Goal: Task Accomplishment & Management: Manage account settings

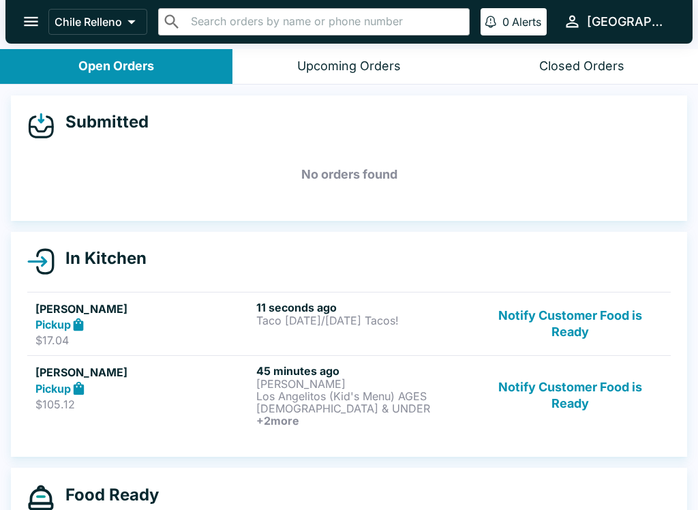
click at [603, 364] on button "Notify Customer Food is Ready" at bounding box center [570, 395] width 185 height 63
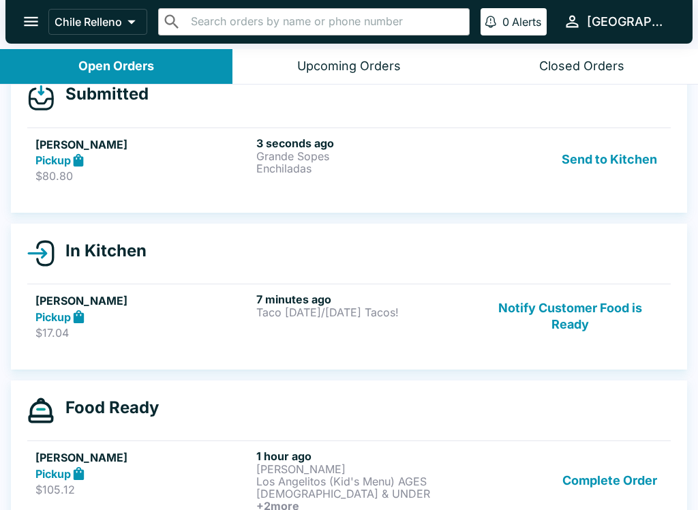
click at [630, 163] on button "Send to Kitchen" at bounding box center [609, 159] width 106 height 47
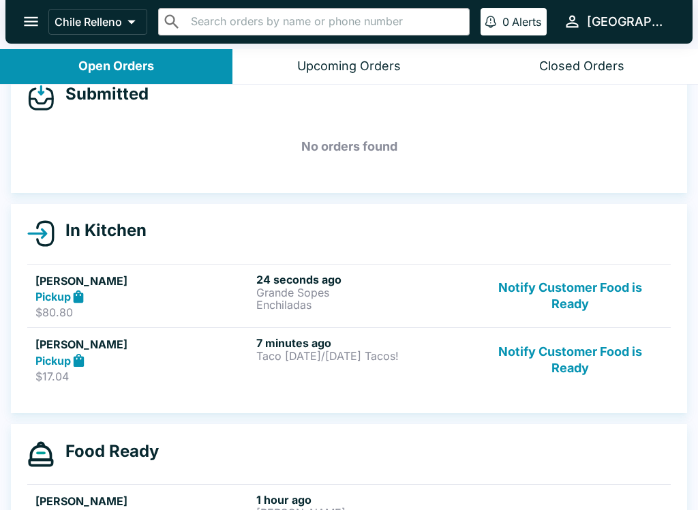
click at [632, 365] on button "Notify Customer Food is Ready" at bounding box center [570, 359] width 185 height 47
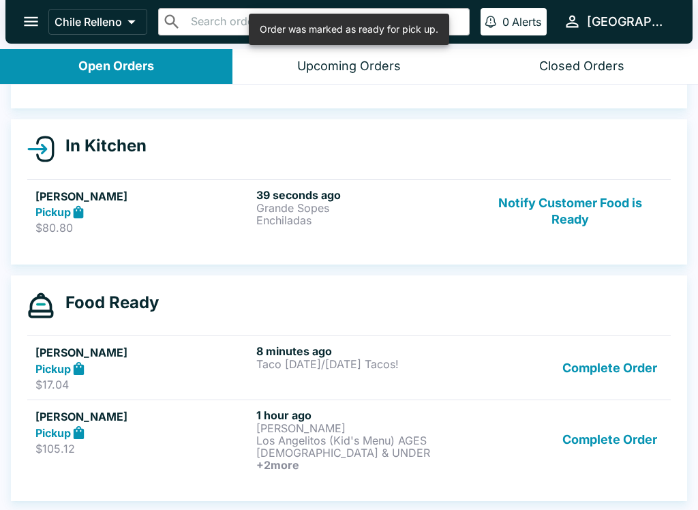
click at [633, 378] on button "Complete Order" at bounding box center [610, 367] width 106 height 47
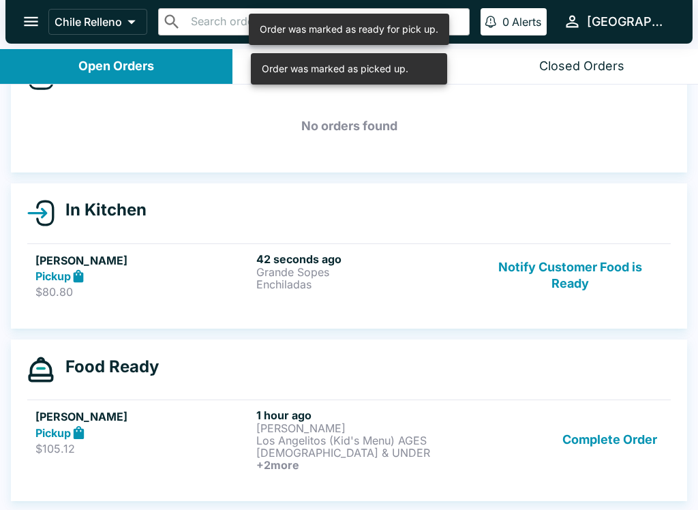
click at [612, 455] on button "Complete Order" at bounding box center [610, 439] width 106 height 63
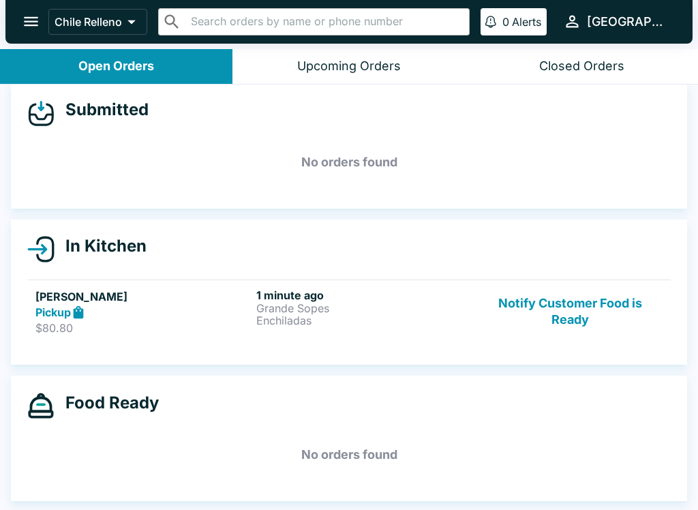
click at [602, 67] on div "Closed Orders" at bounding box center [581, 67] width 85 height 16
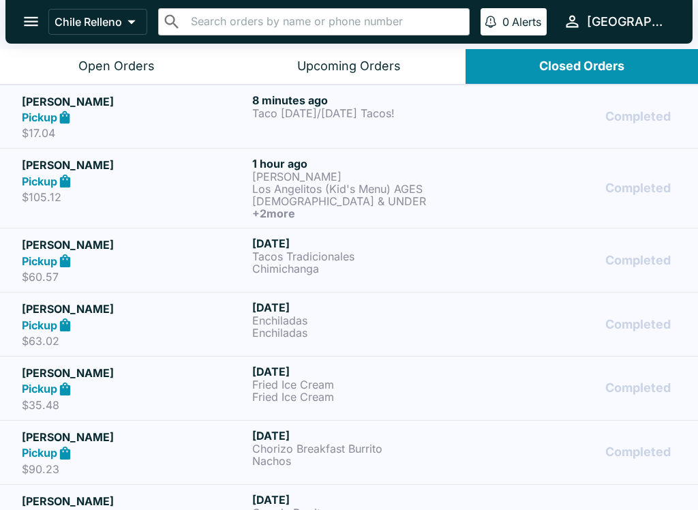
click at [296, 107] on p "Taco [DATE]/[DATE] Tacos!" at bounding box center [364, 113] width 225 height 12
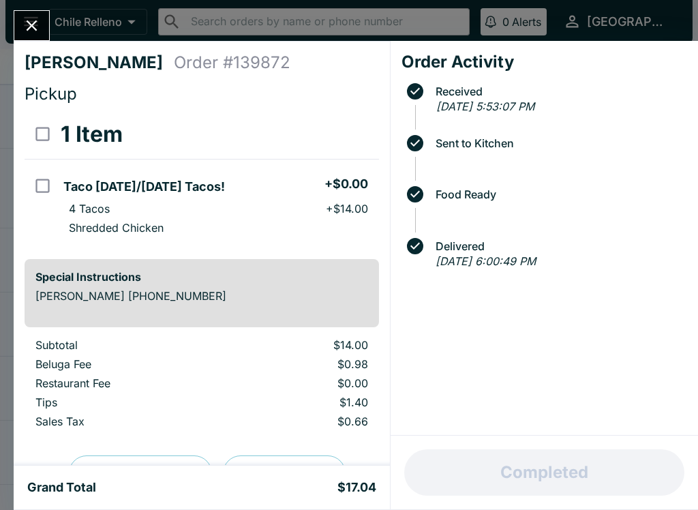
click at [49, 9] on div "[PERSON_NAME] Order # 139872 Pickup 1 Item Taco [DATE]/[DATE] Tacos! + $0.00 4 …" at bounding box center [349, 255] width 698 height 510
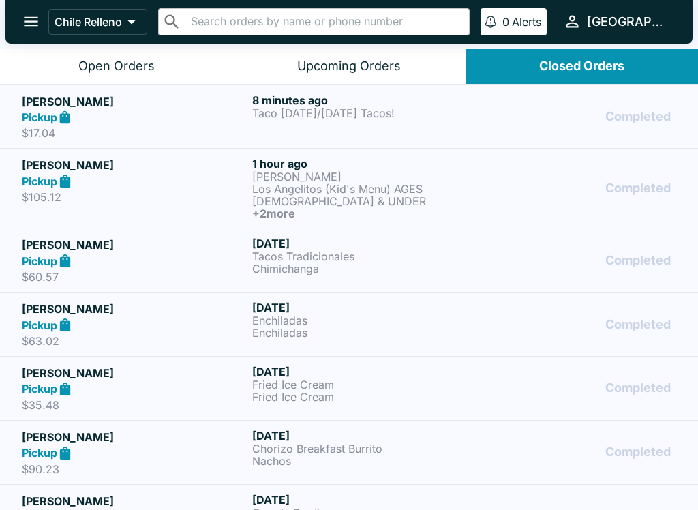
click at [117, 67] on div "Open Orders" at bounding box center [116, 67] width 76 height 16
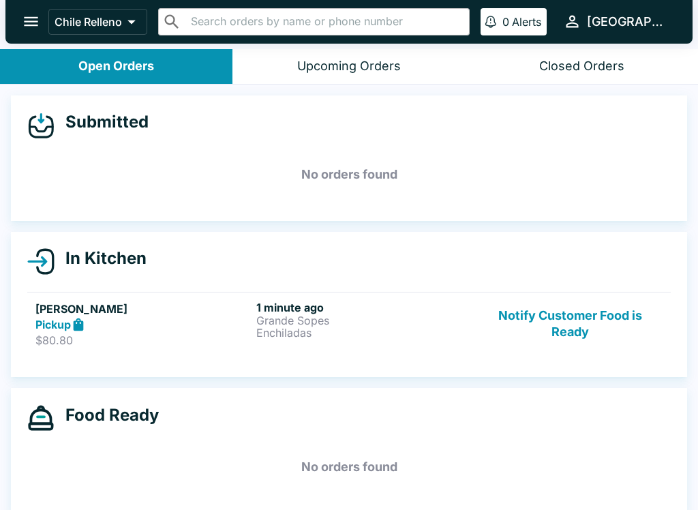
click at [345, 318] on p "Grande Sopes" at bounding box center [363, 320] width 215 height 12
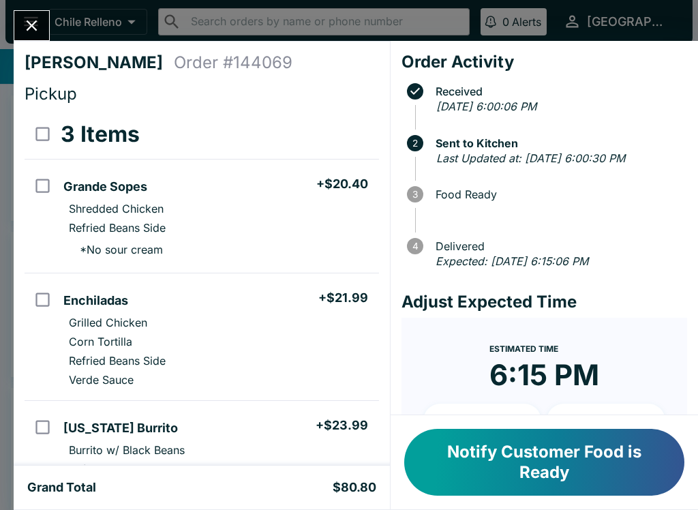
scroll to position [-1, 0]
click at [204, 207] on li "Shredded Chicken" at bounding box center [218, 208] width 320 height 19
checkbox input "true"
click at [143, 341] on li "Corn Tortilla" at bounding box center [218, 341] width 320 height 19
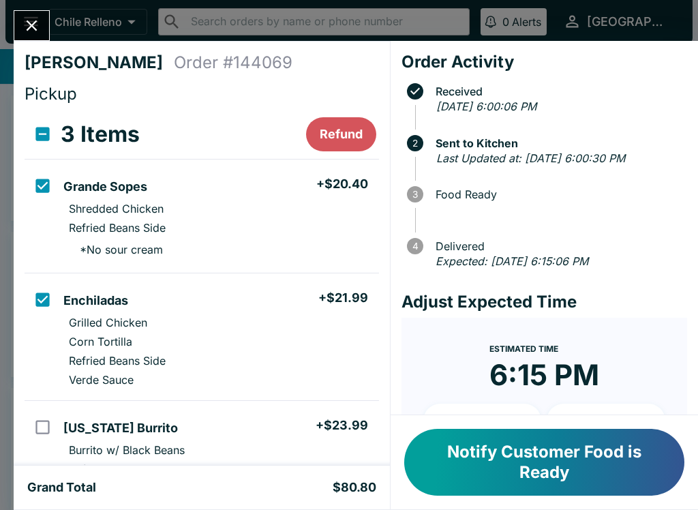
checkbox input "true"
click at [137, 430] on h5 "[US_STATE] Burrito" at bounding box center [120, 428] width 114 height 16
checkbox input "true"
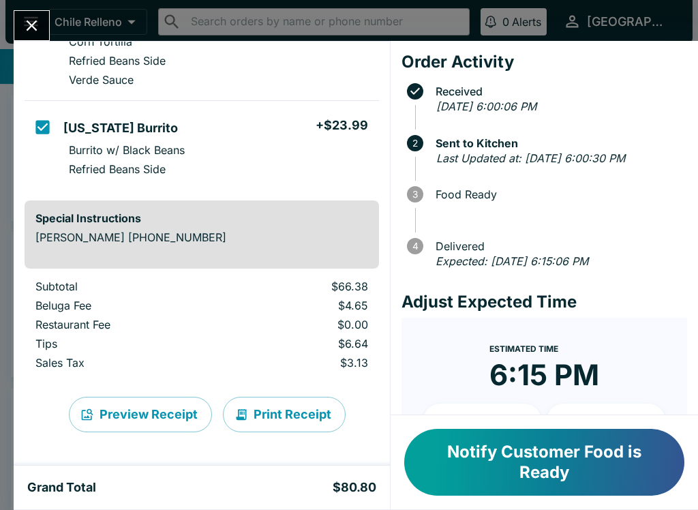
scroll to position [300, 0]
click at [279, 419] on button "Print Receipt" at bounding box center [284, 414] width 123 height 35
click at [48, 29] on button "Close" at bounding box center [31, 25] width 35 height 29
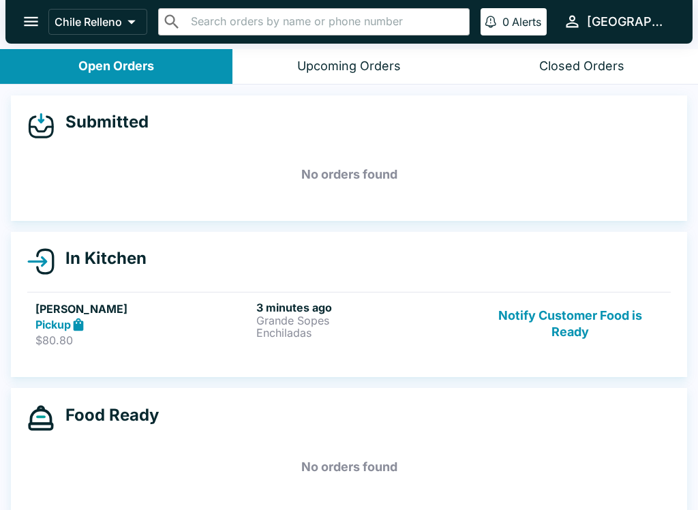
click at [596, 292] on link "[PERSON_NAME] Pickup $80.80 3 minutes ago Grande Sopes Enchiladas Notify Custom…" at bounding box center [348, 324] width 643 height 64
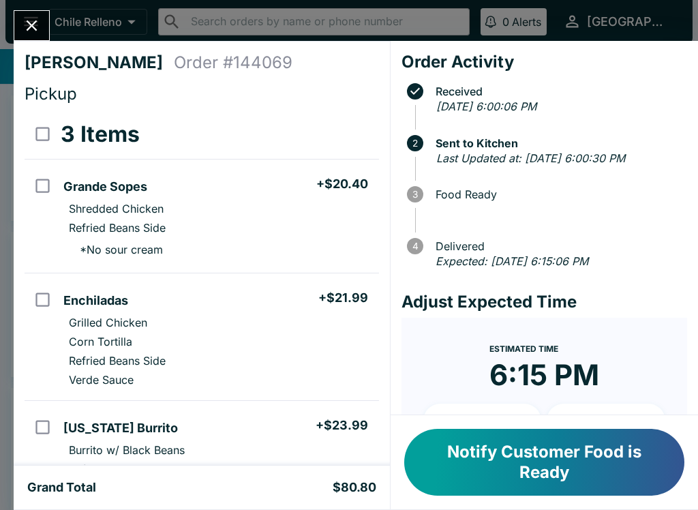
click at [502, 479] on button "Notify Customer Food is Ready" at bounding box center [544, 462] width 280 height 67
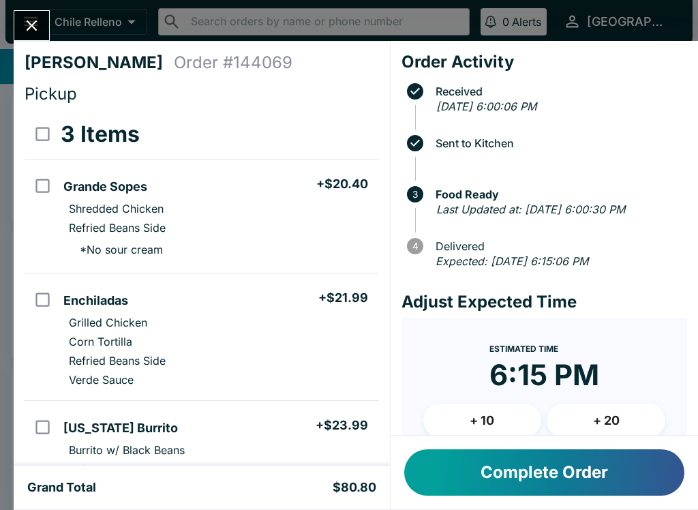
click at [513, 489] on button "Complete Order" at bounding box center [544, 472] width 280 height 46
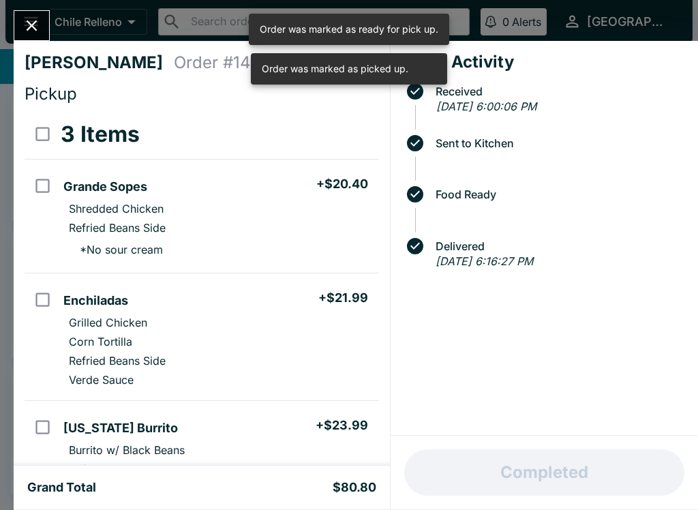
click at [51, 18] on div "[PERSON_NAME] Order # 144069 Pickup 3 Items Grande Sopes + $20.40 Shredded Chic…" at bounding box center [349, 255] width 698 height 510
